Goal: Task Accomplishment & Management: Complete application form

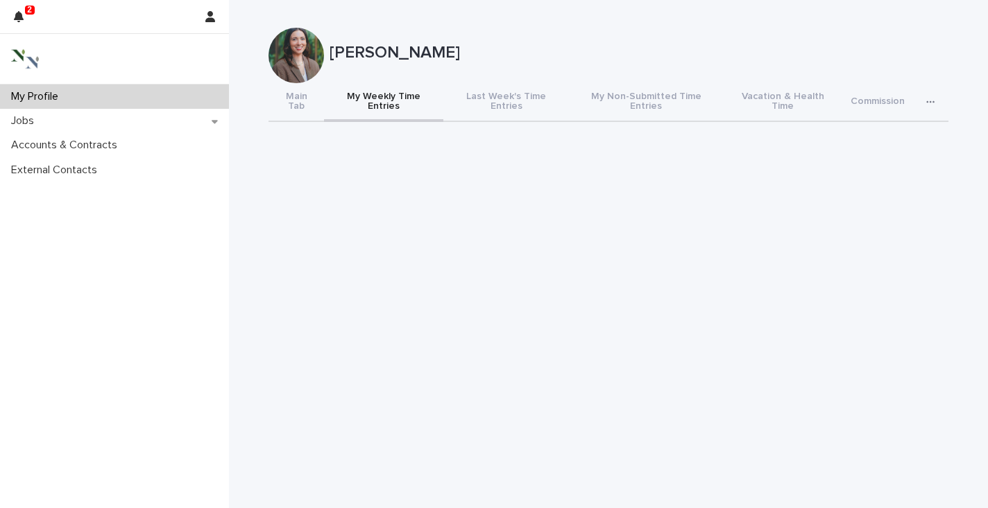
click at [34, 99] on p "My Profile" at bounding box center [38, 96] width 64 height 13
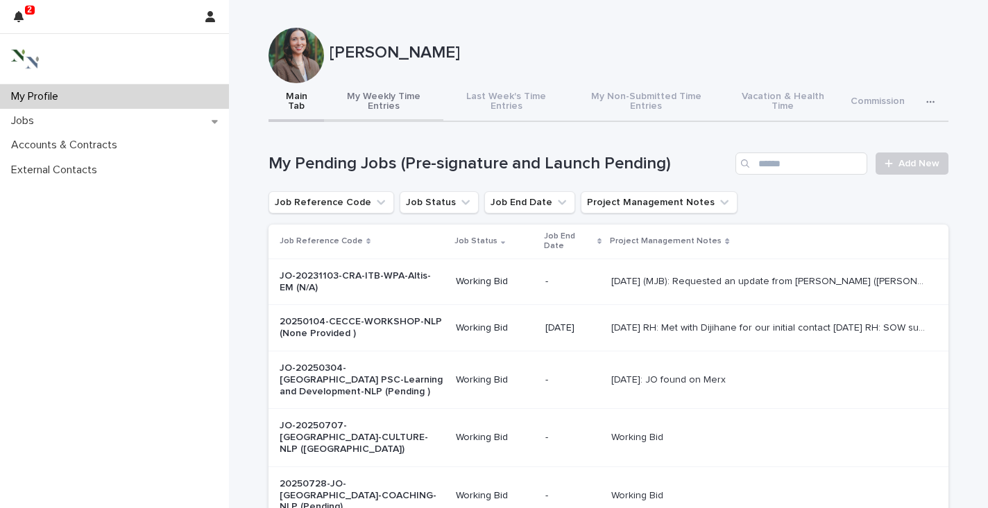
click at [375, 92] on button "My Weekly Time Entries" at bounding box center [383, 102] width 119 height 39
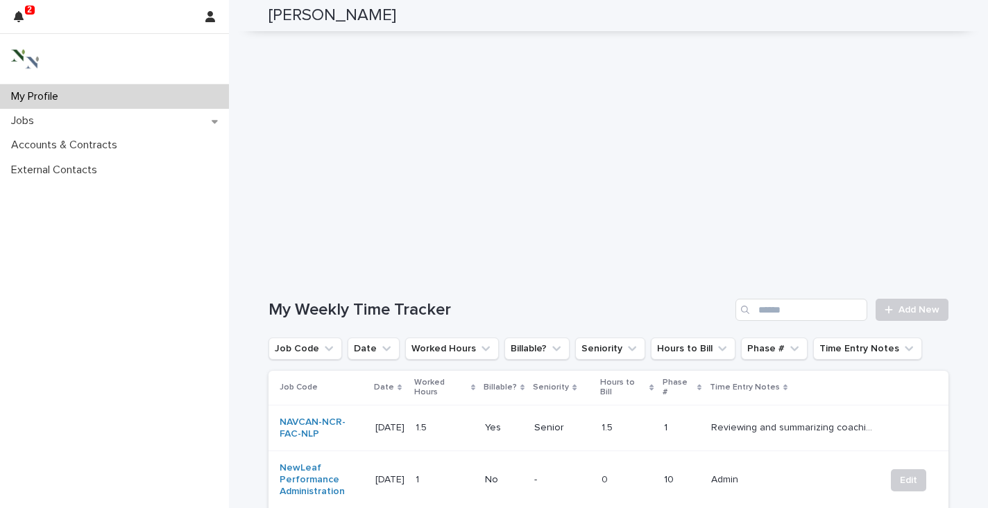
scroll to position [295, 0]
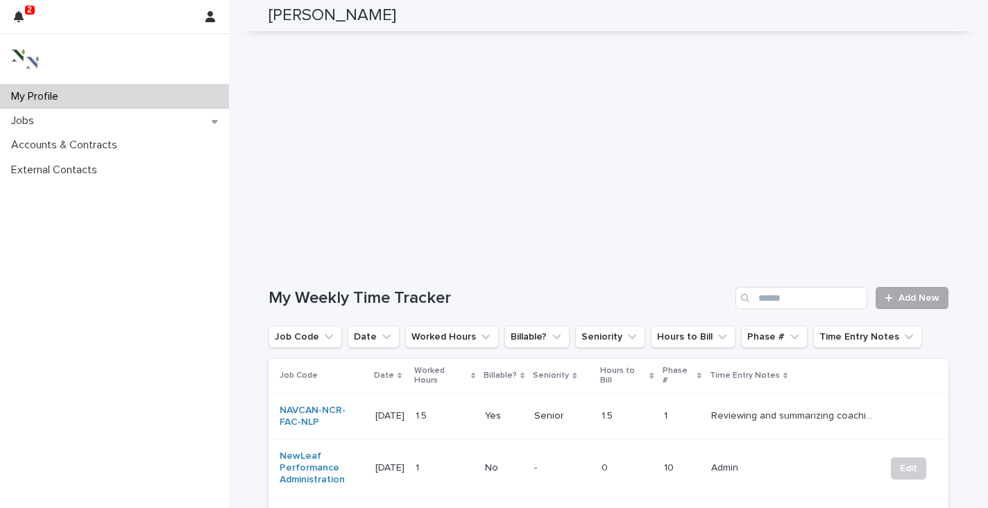
click at [911, 293] on span "Add New" at bounding box center [918, 298] width 41 height 10
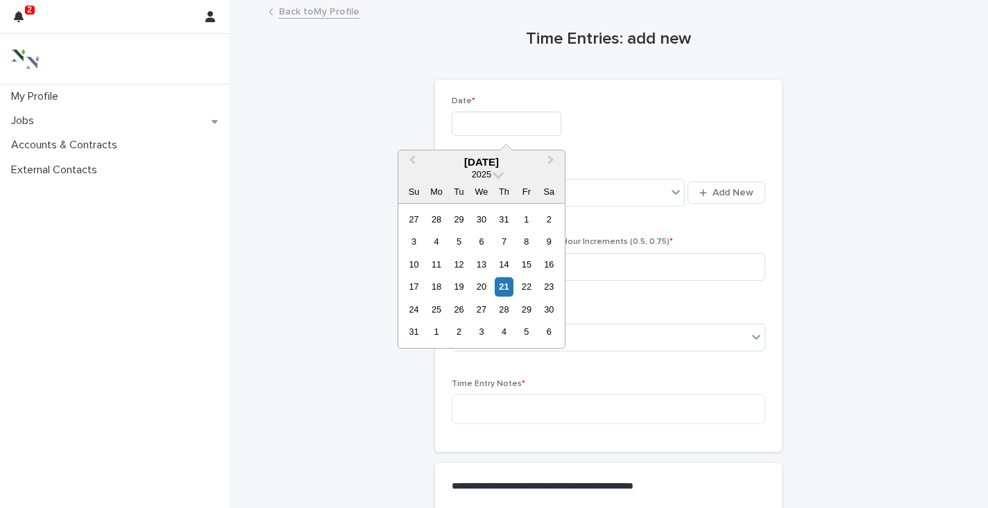
click at [473, 120] on input "text" at bounding box center [507, 124] width 110 height 24
click at [505, 284] on div "21" at bounding box center [504, 286] width 19 height 19
type input "**********"
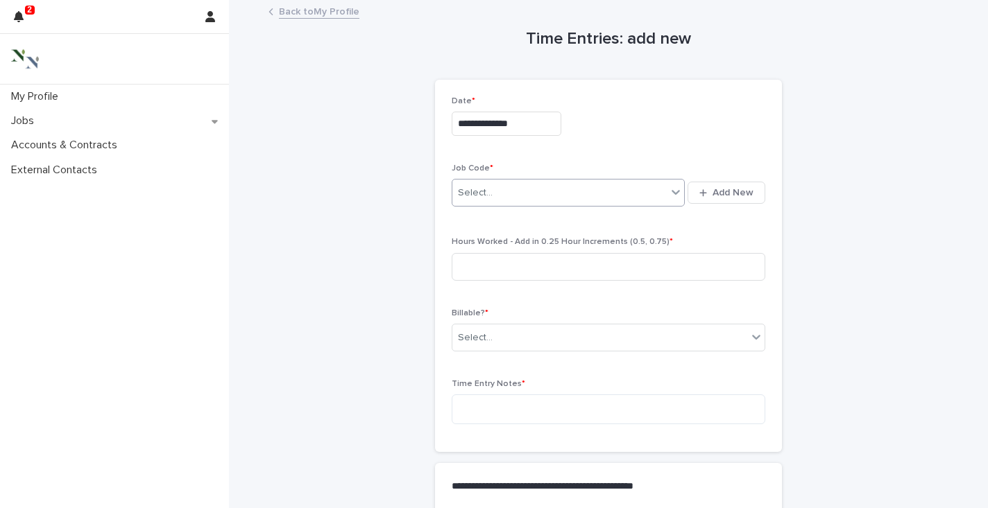
click at [504, 197] on div "Select..." at bounding box center [559, 193] width 214 height 23
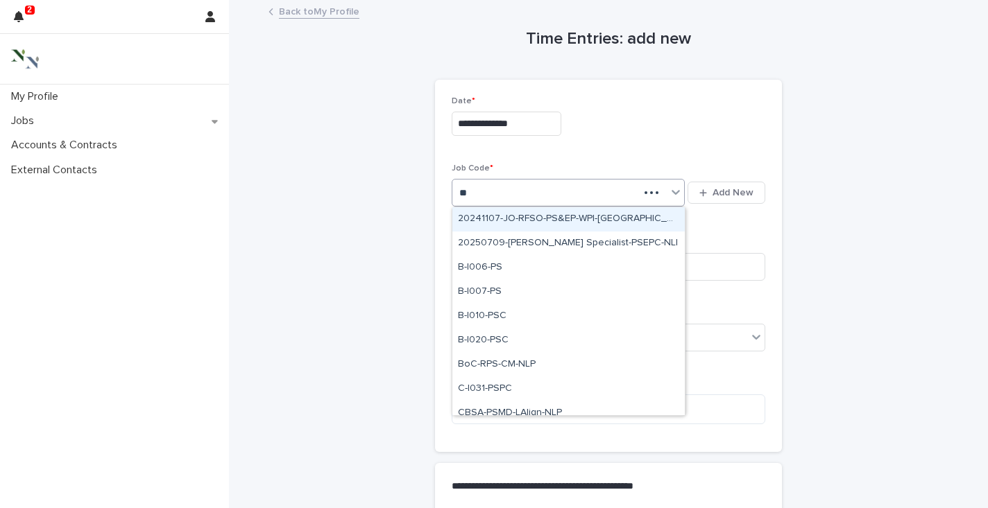
type input "*"
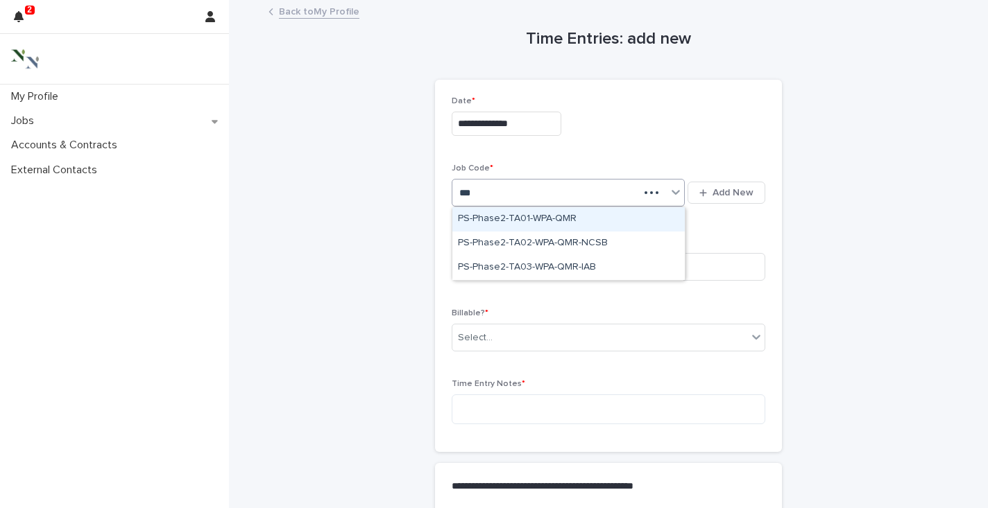
type input "****"
click at [498, 221] on div "PS-Phase2-TA01-WPA-QMR" at bounding box center [568, 219] width 232 height 24
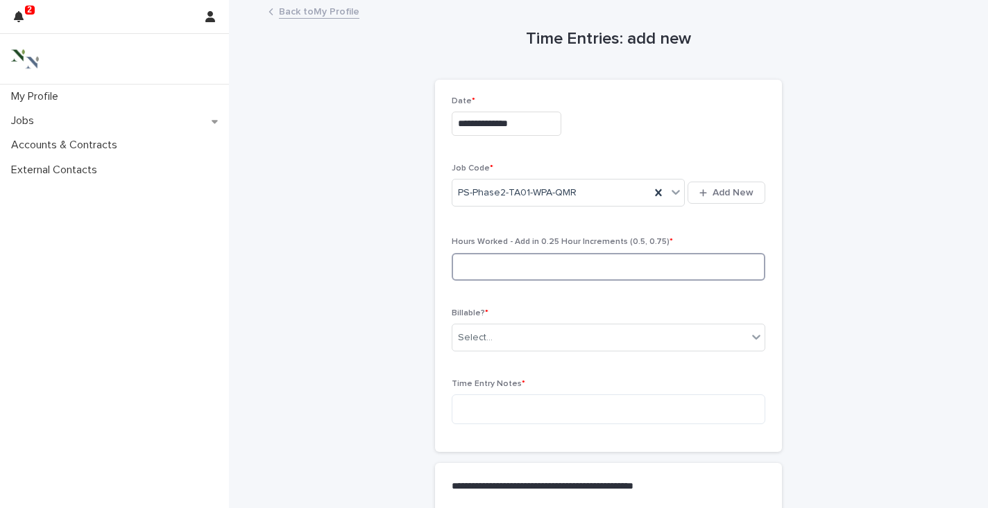
click at [477, 268] on input at bounding box center [609, 267] width 314 height 28
type input "***"
click at [494, 335] on input "text" at bounding box center [494, 338] width 1 height 12
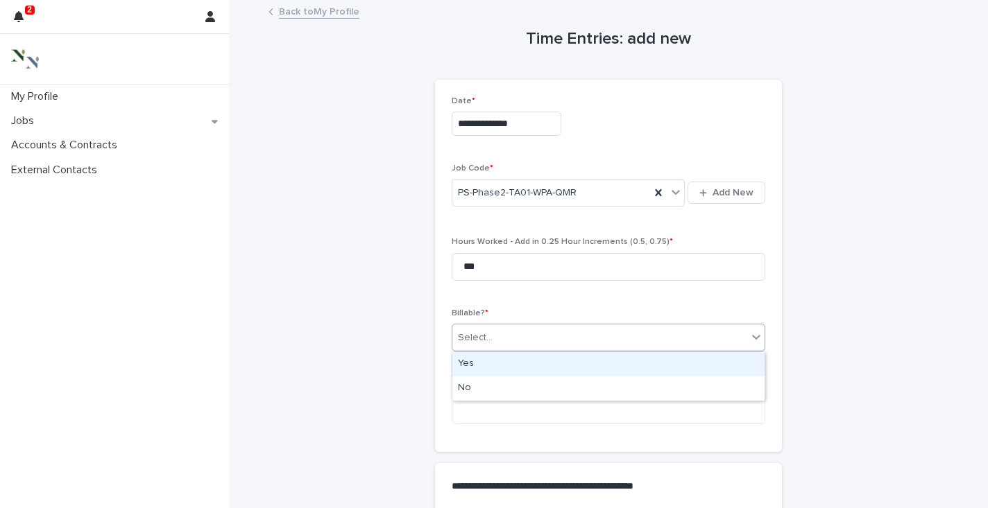
click at [479, 367] on div "Yes" at bounding box center [608, 364] width 312 height 24
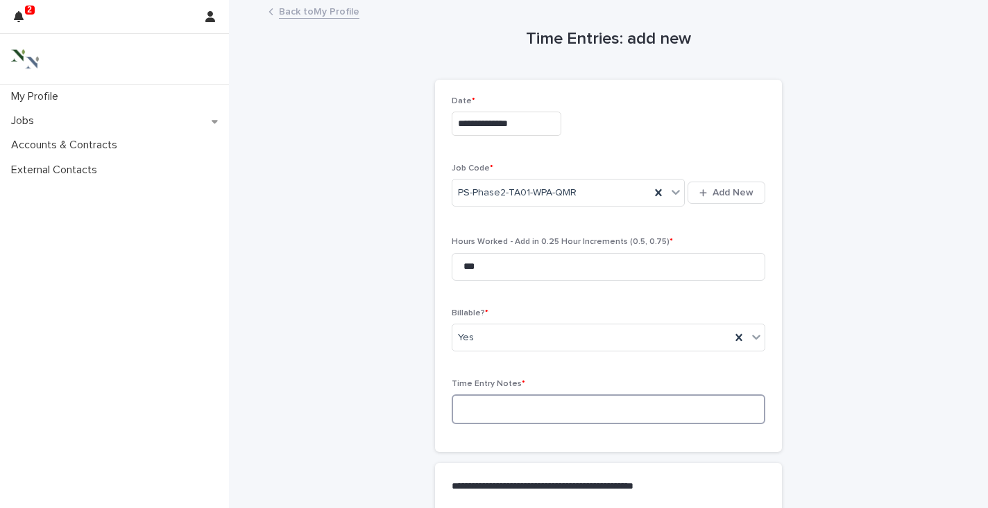
click at [478, 409] on textarea at bounding box center [609, 410] width 314 height 30
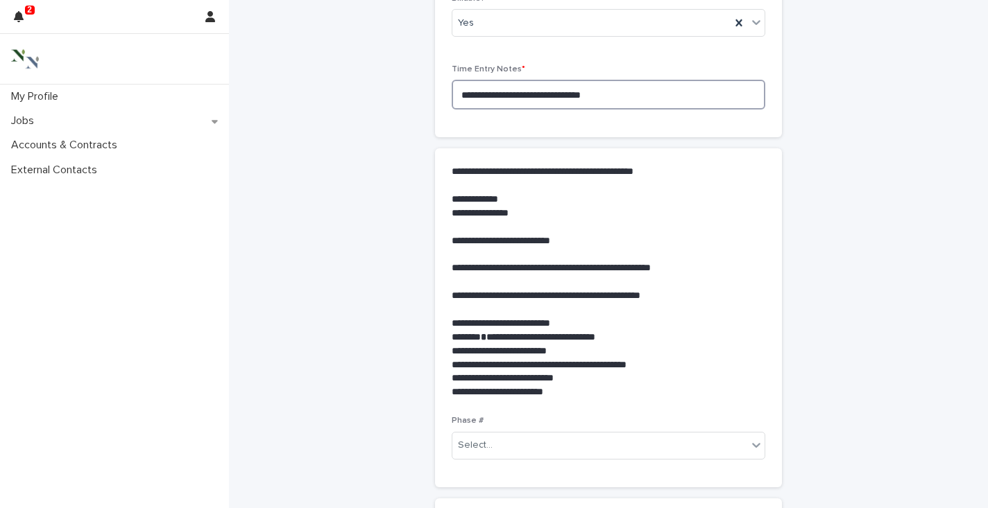
scroll to position [443, 0]
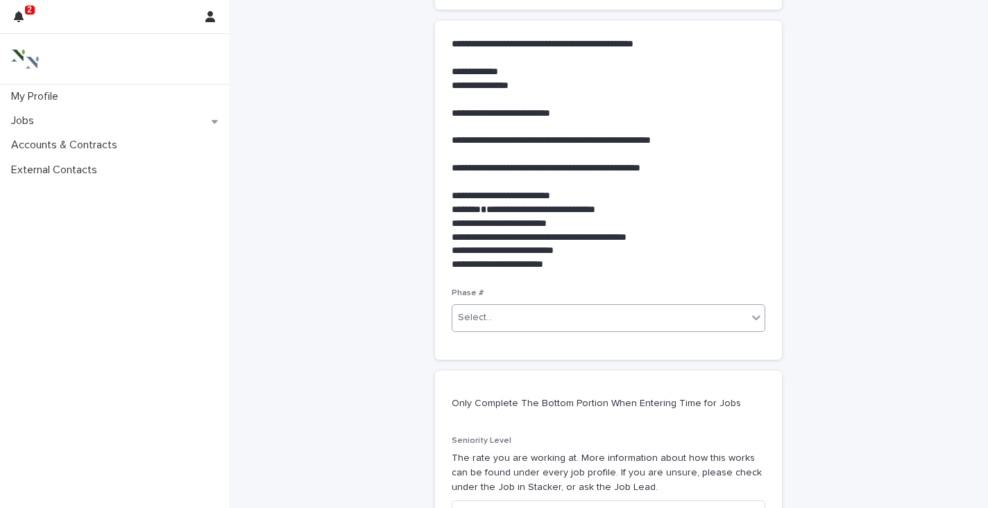
type textarea "**********"
click at [495, 325] on div "Select..." at bounding box center [599, 318] width 295 height 23
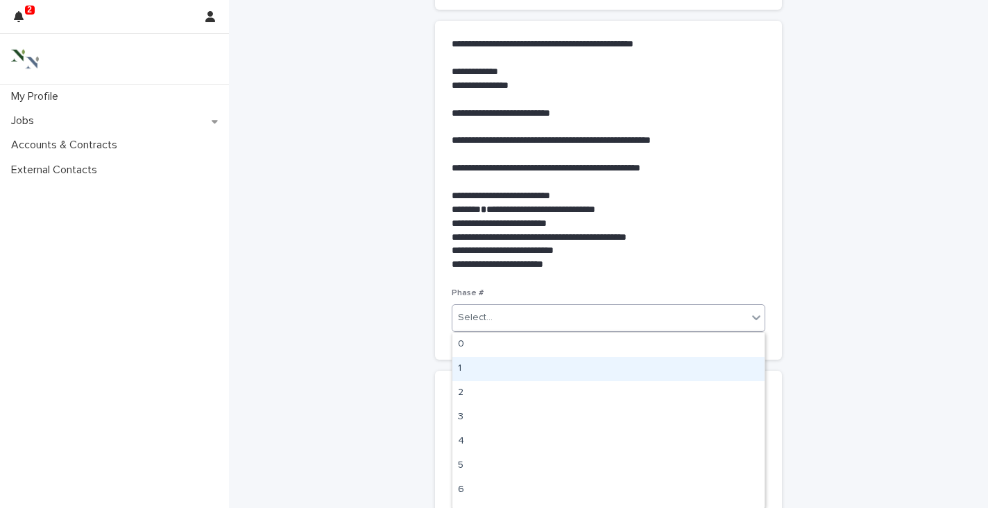
click at [477, 361] on div "1" at bounding box center [608, 369] width 312 height 24
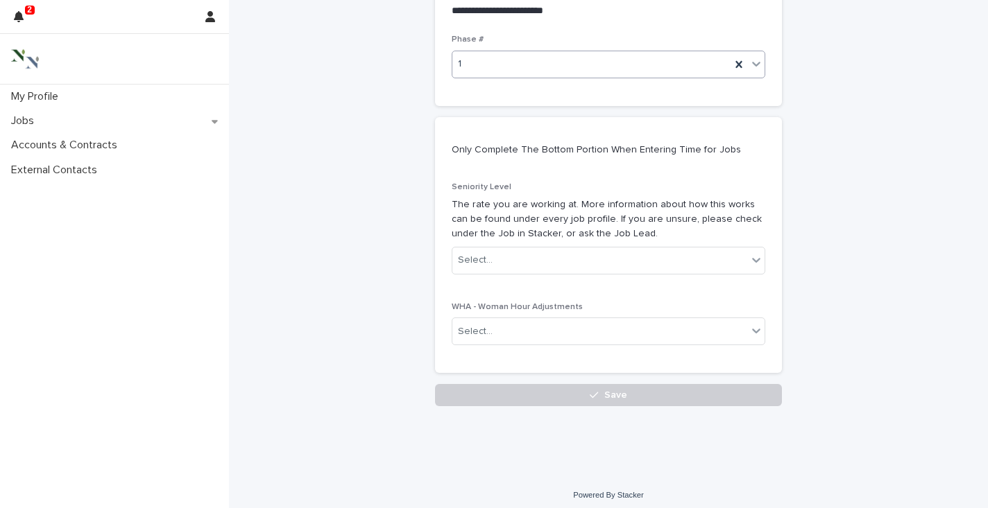
scroll to position [703, 0]
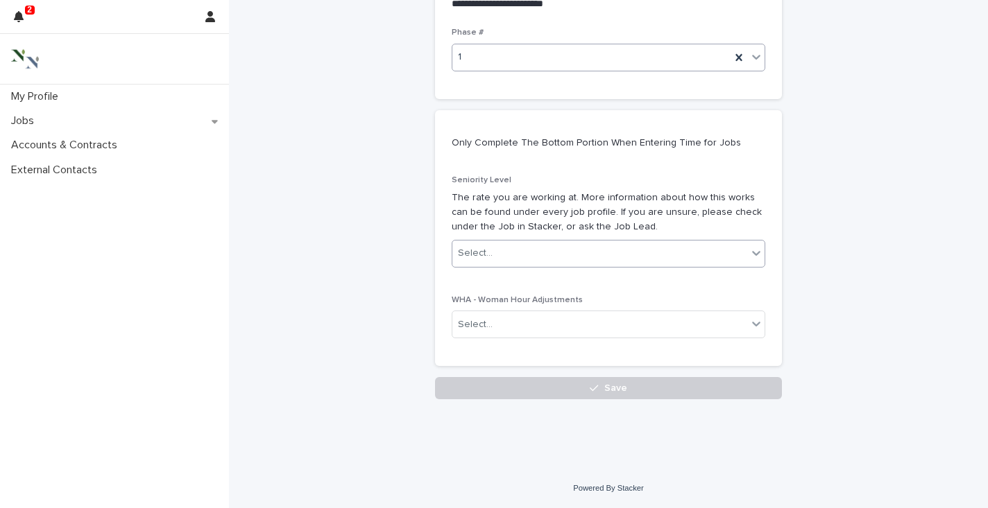
click at [508, 252] on div "Select..." at bounding box center [599, 253] width 295 height 23
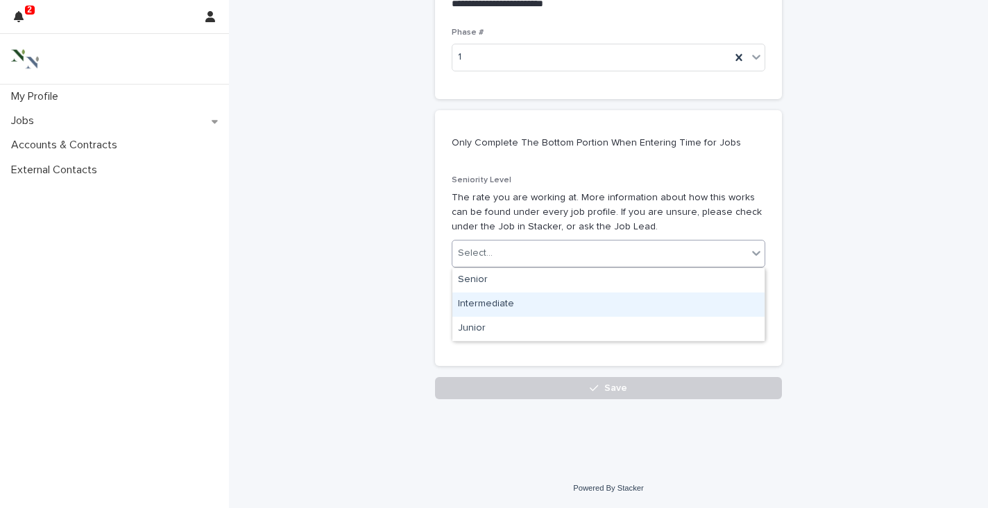
click at [495, 306] on div "Intermediate" at bounding box center [608, 305] width 312 height 24
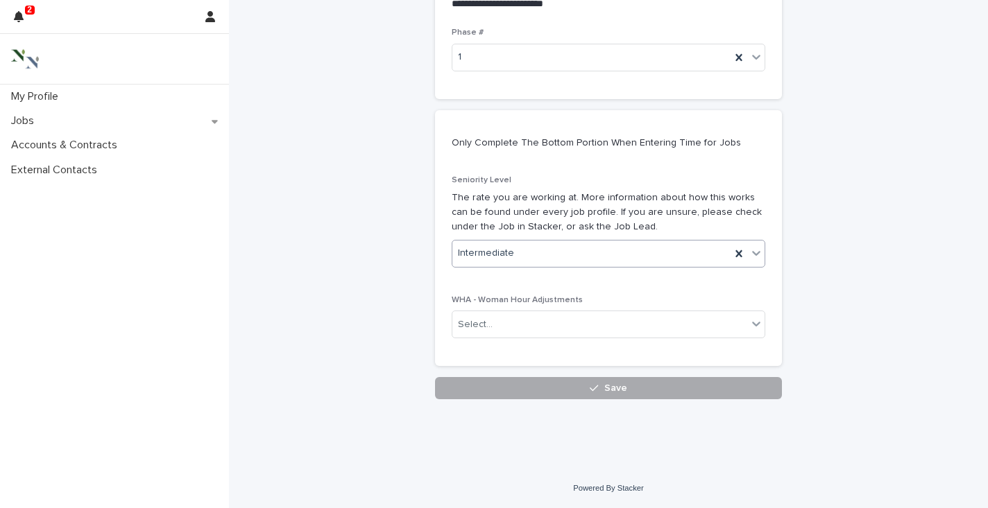
click at [547, 386] on button "Save" at bounding box center [608, 388] width 347 height 22
